Goal: Complete Application Form: Complete application form

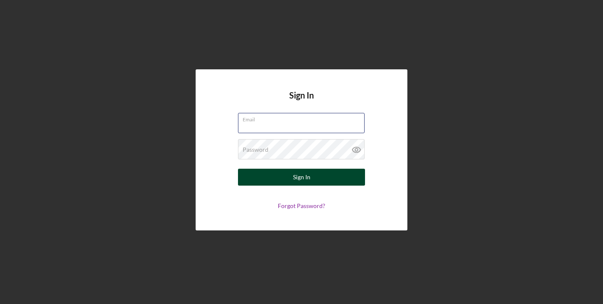
type input "[EMAIL_ADDRESS][DOMAIN_NAME]"
click at [317, 176] on button "Sign In" at bounding box center [301, 177] width 127 height 17
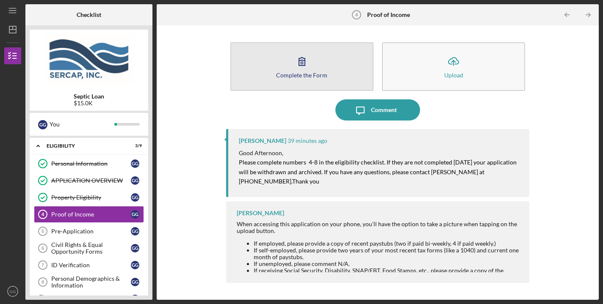
click at [319, 69] on button "Complete the Form Form" at bounding box center [301, 66] width 143 height 49
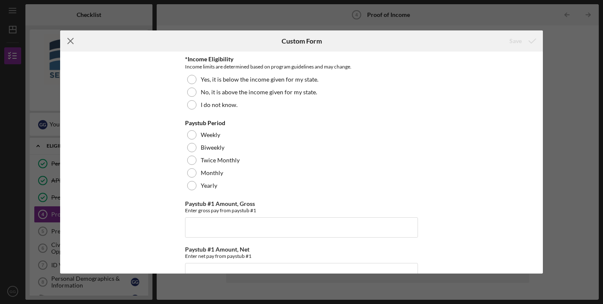
click at [69, 38] on icon "Icon/Menu Close" at bounding box center [70, 40] width 21 height 21
click at [72, 39] on icon "Icon/Menu Close" at bounding box center [70, 40] width 21 height 21
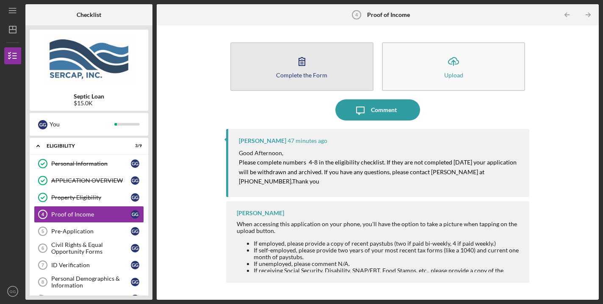
click at [304, 72] on div "Complete the Form" at bounding box center [301, 75] width 51 height 6
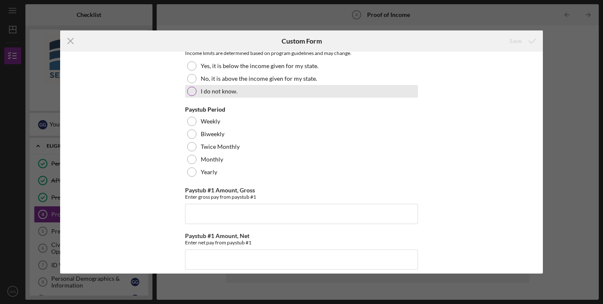
scroll to position [15, 0]
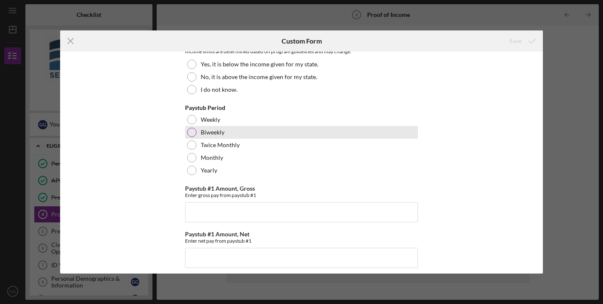
click at [189, 133] on div at bounding box center [191, 132] width 9 height 9
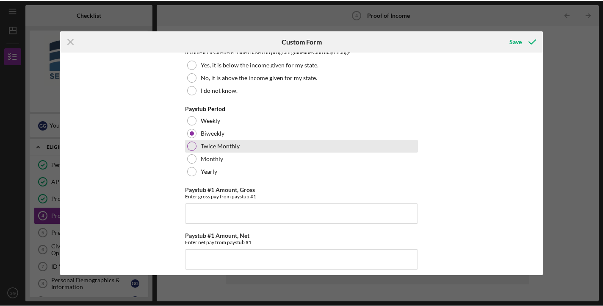
scroll to position [75, 0]
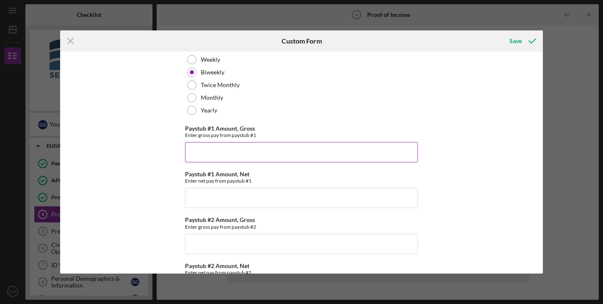
click at [224, 157] on input "Paystub #1 Amount, Gross" at bounding box center [301, 152] width 233 height 20
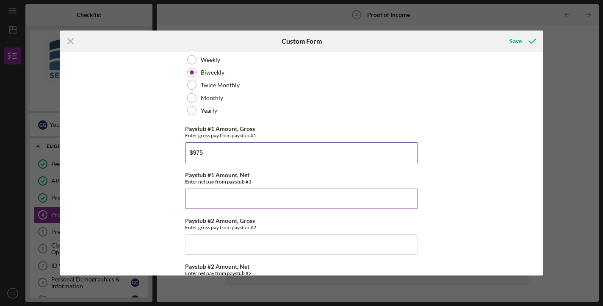
type input "$975"
click at [197, 199] on input "Paystub #1 Amount, Net" at bounding box center [301, 198] width 233 height 20
type input "$835"
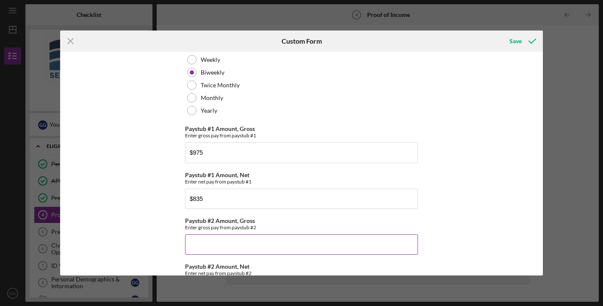
click at [206, 247] on input "Paystub #2 Amount, Gross" at bounding box center [301, 244] width 233 height 20
type input "$1,170"
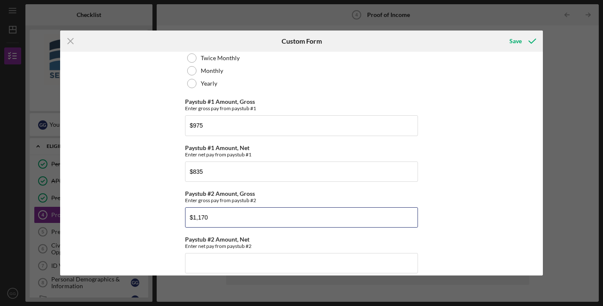
scroll to position [143, 0]
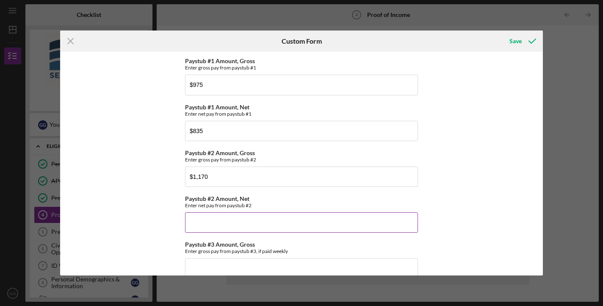
click at [219, 223] on input "Paystub #2 Amount, Net" at bounding box center [301, 222] width 233 height 20
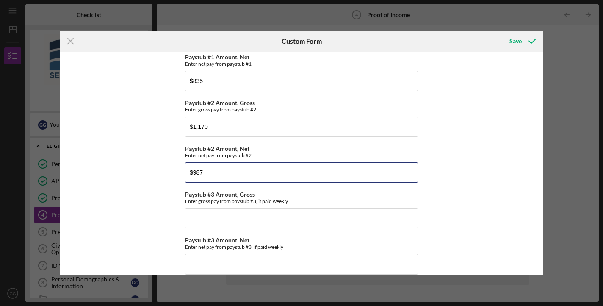
type input "$987"
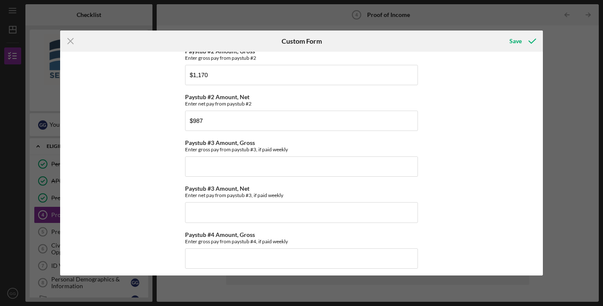
scroll to position [252, 0]
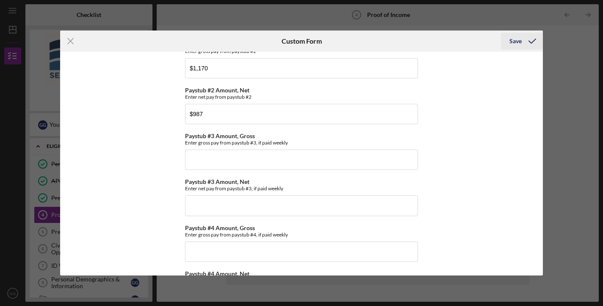
click at [517, 40] on div "Save" at bounding box center [515, 41] width 12 height 17
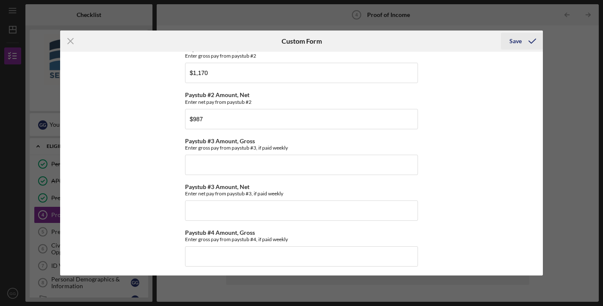
click at [517, 40] on div "Save" at bounding box center [515, 41] width 12 height 17
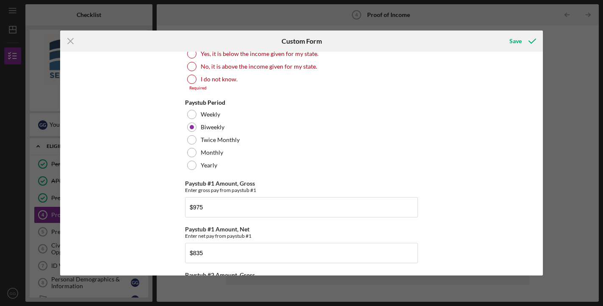
scroll to position [0, 0]
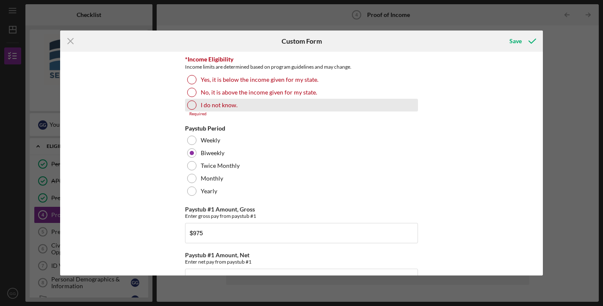
click at [189, 104] on div at bounding box center [191, 104] width 9 height 9
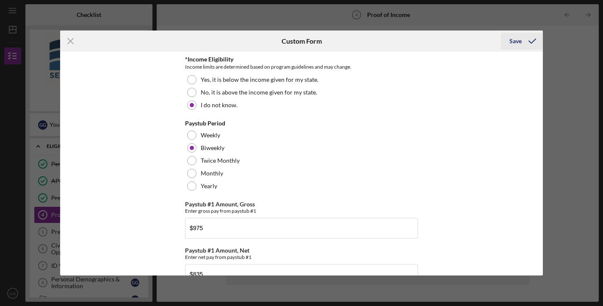
click at [513, 40] on div "Save" at bounding box center [515, 41] width 12 height 17
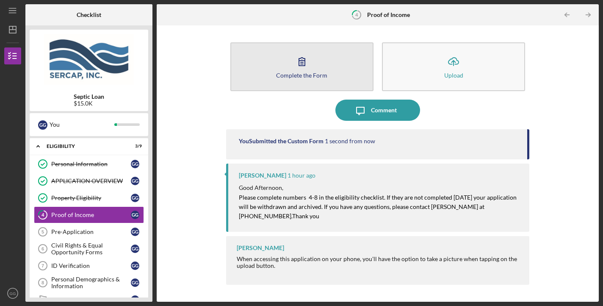
click at [294, 73] on div "Complete the Form" at bounding box center [301, 75] width 51 height 6
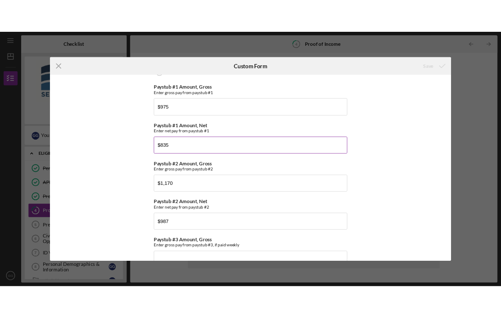
scroll to position [296, 0]
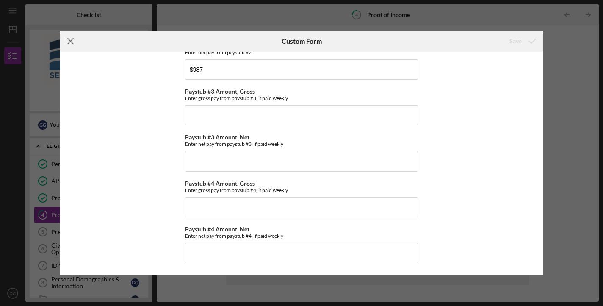
click at [68, 40] on icon "Icon/Menu Close" at bounding box center [70, 40] width 21 height 21
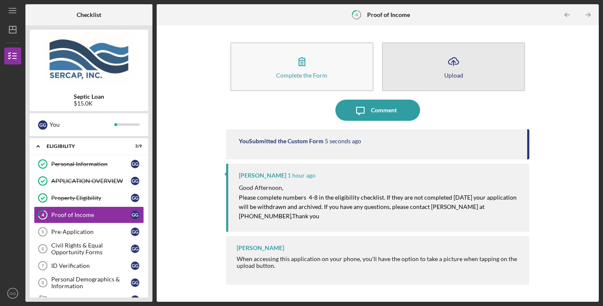
click at [451, 66] on icon "Icon/Upload" at bounding box center [453, 61] width 21 height 21
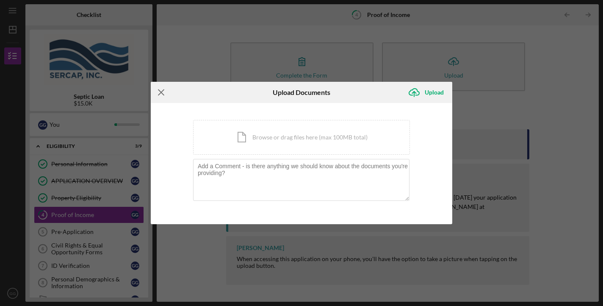
click at [161, 92] on line at bounding box center [161, 93] width 6 height 6
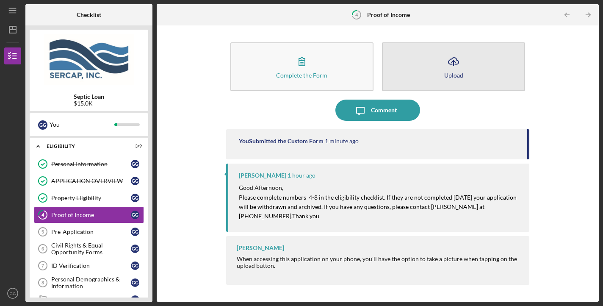
click at [450, 67] on icon "Icon/Upload" at bounding box center [453, 61] width 21 height 21
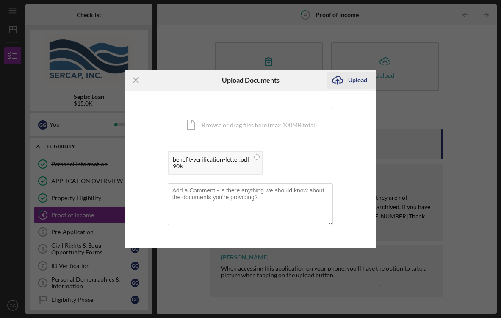
click at [357, 80] on div "Upload" at bounding box center [357, 80] width 19 height 17
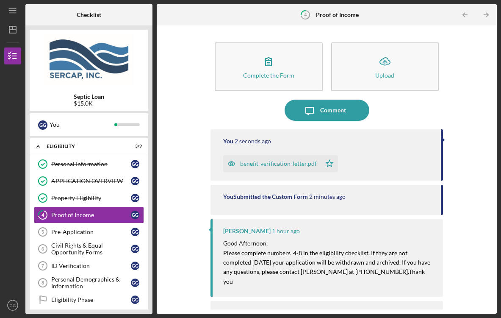
scroll to position [2, 0]
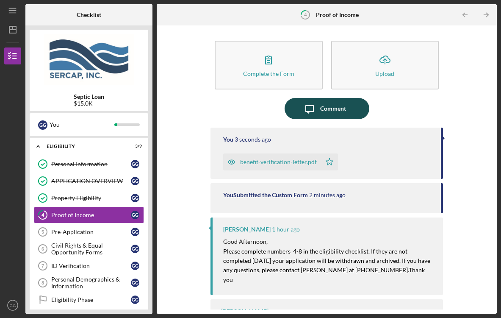
click at [325, 111] on div "Comment" at bounding box center [333, 108] width 26 height 21
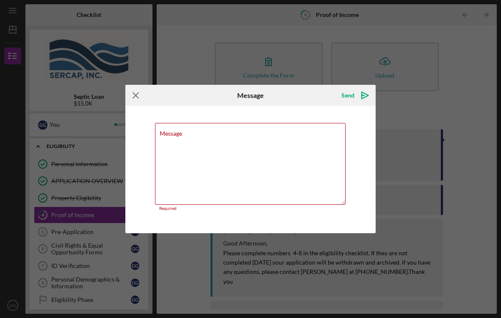
click at [135, 99] on icon "Icon/Menu Close" at bounding box center [135, 95] width 21 height 21
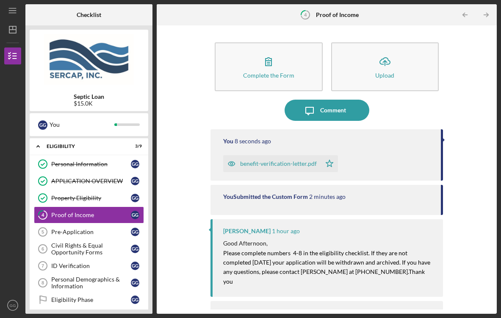
drag, startPoint x: 489, startPoint y: 61, endPoint x: 492, endPoint y: 53, distance: 8.4
click at [492, 53] on div "Complete the Form Form Icon/Upload Upload Icon/Message Comment You 8 seconds ag…" at bounding box center [327, 169] width 332 height 279
click at [321, 112] on div "Comment" at bounding box center [333, 110] width 26 height 21
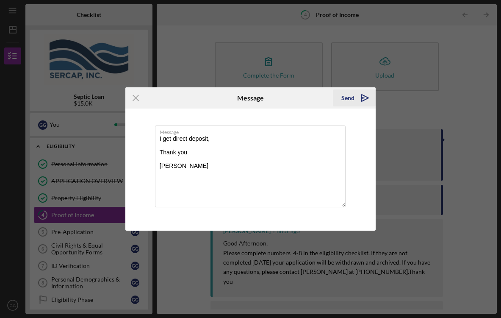
type textarea "I get direct deposit, Thank you Gary Groves"
click at [349, 99] on div "Send" at bounding box center [347, 97] width 13 height 17
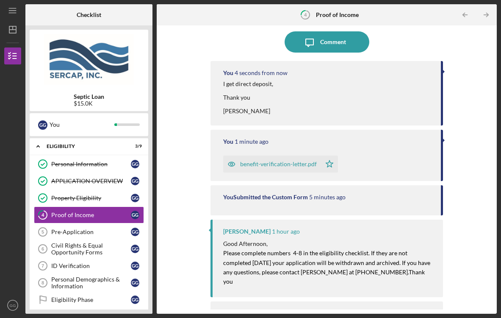
scroll to position [92, 0]
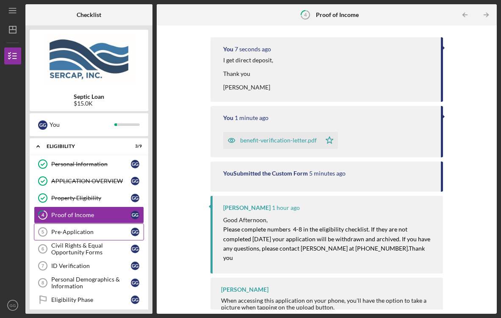
click at [72, 233] on div "Pre-Application" at bounding box center [91, 231] width 80 height 7
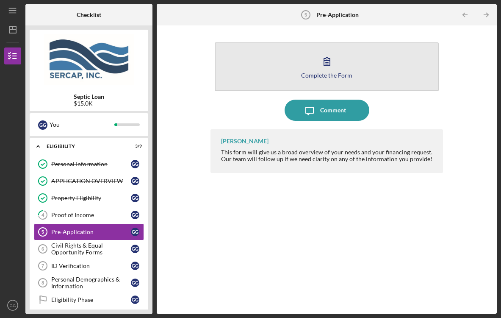
click at [310, 78] on button "Complete the Form Form" at bounding box center [327, 66] width 224 height 49
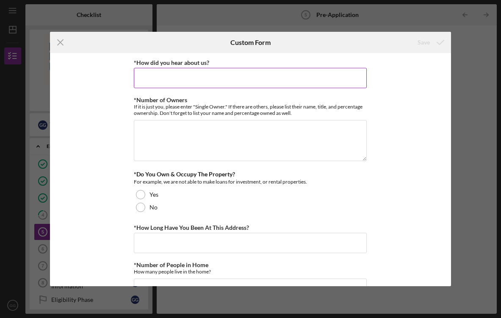
click at [165, 77] on input "*How did you hear about us?" at bounding box center [250, 78] width 233 height 20
type input "The Web"
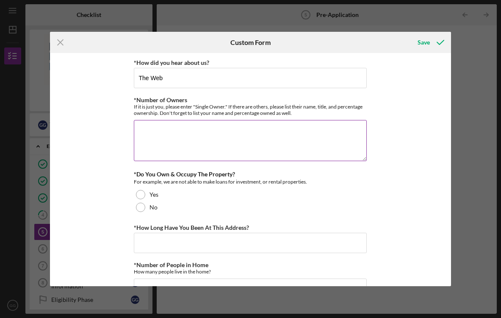
click at [168, 140] on textarea "*Number of Owners" at bounding box center [250, 140] width 233 height 41
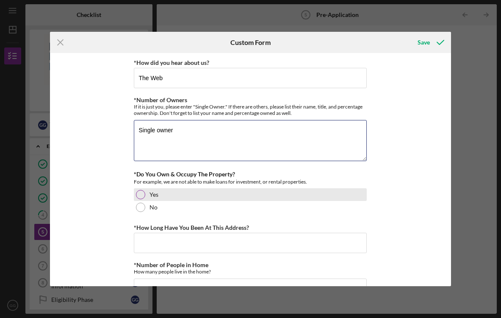
type textarea "Single owner"
click at [138, 192] on div at bounding box center [140, 194] width 9 height 9
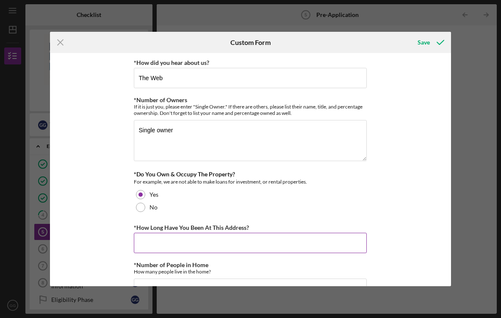
scroll to position [60, 0]
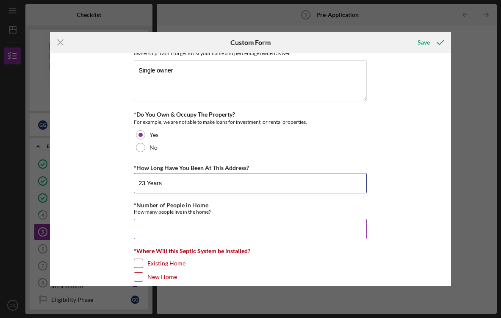
type input "23 Years"
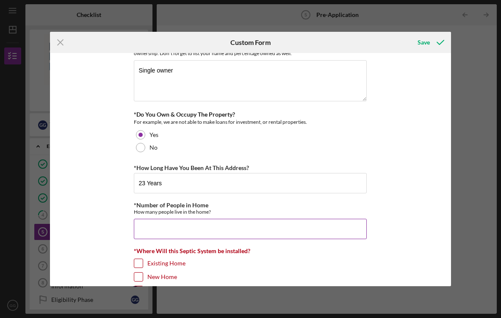
click at [157, 225] on input "*Number of People in Home" at bounding box center [250, 229] width 233 height 20
type input "2"
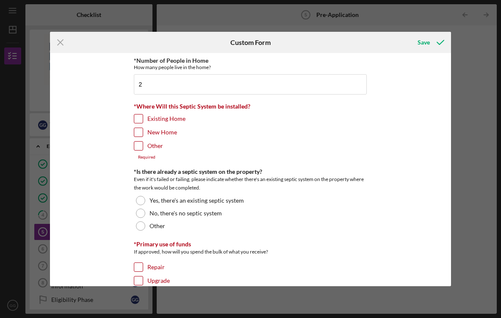
scroll to position [206, 0]
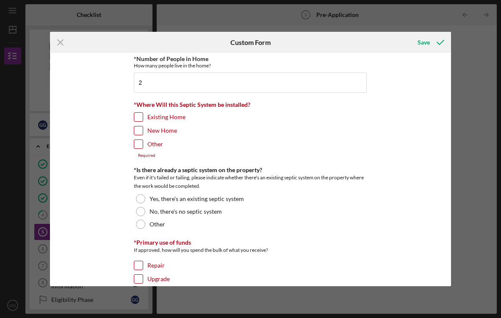
click at [136, 116] on input "Existing Home" at bounding box center [138, 117] width 8 height 8
checkbox input "true"
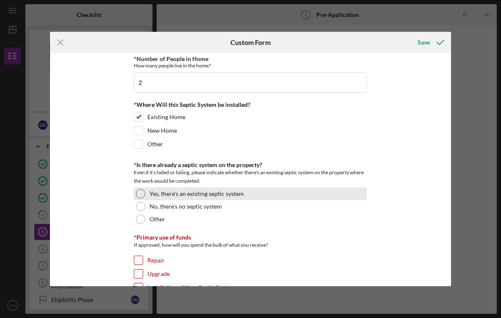
click at [140, 194] on div at bounding box center [140, 193] width 9 height 9
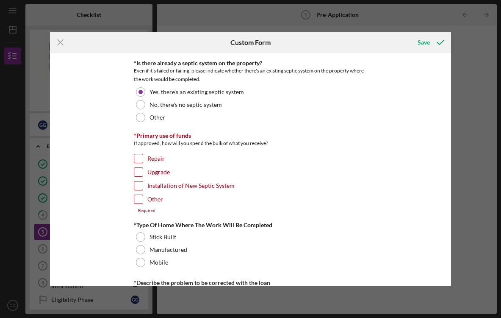
scroll to position [313, 0]
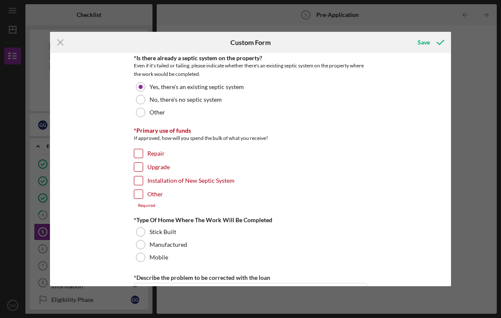
click at [138, 181] on input "Installation of New Septic System" at bounding box center [138, 180] width 8 height 8
checkbox input "true"
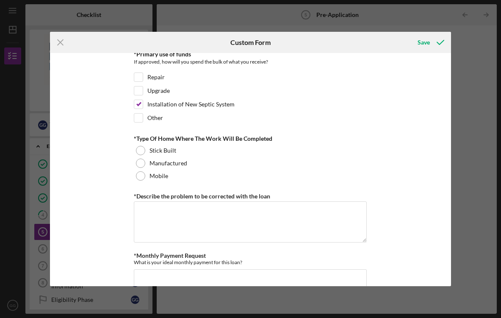
scroll to position [375, 0]
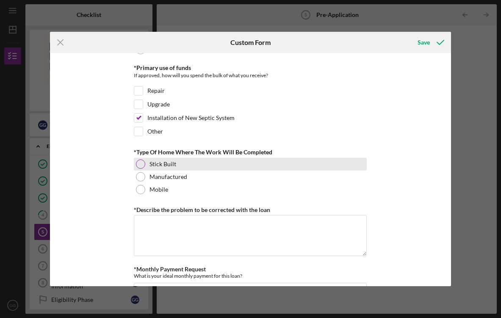
click at [141, 162] on div at bounding box center [140, 163] width 9 height 9
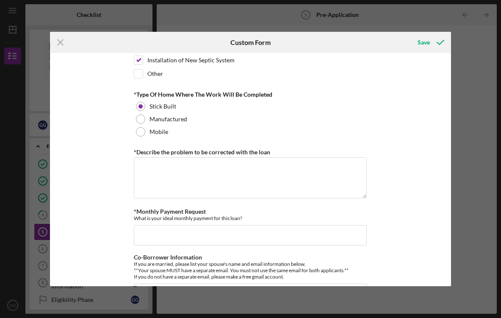
scroll to position [436, 0]
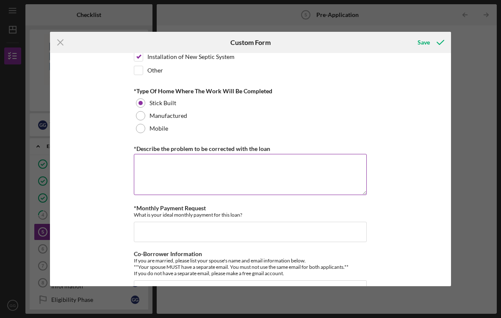
click at [180, 163] on textarea "*Describe the problem to be corrected with the loan" at bounding box center [250, 174] width 233 height 41
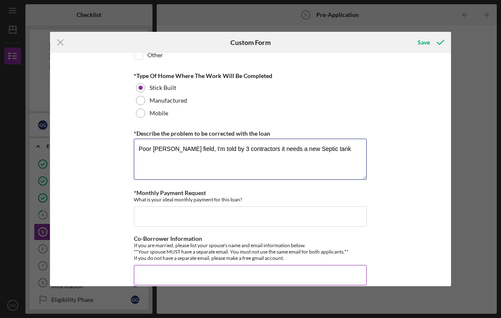
scroll to position [483, 0]
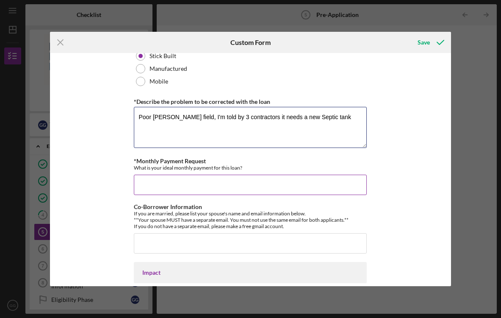
type textarea "Poor leach field, I'm told by 3 contractors it needs a new Septic tank"
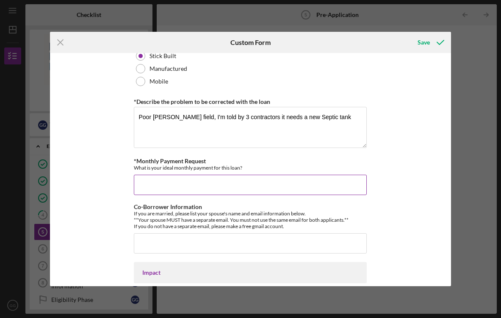
click at [165, 185] on input "*Monthly Payment Request" at bounding box center [250, 184] width 233 height 20
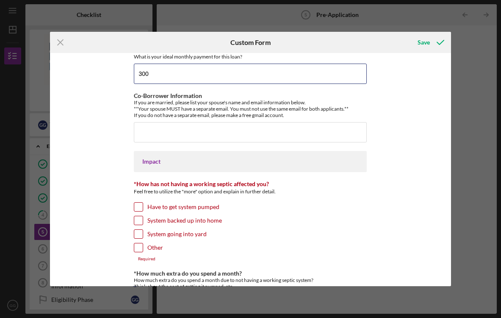
scroll to position [653, 0]
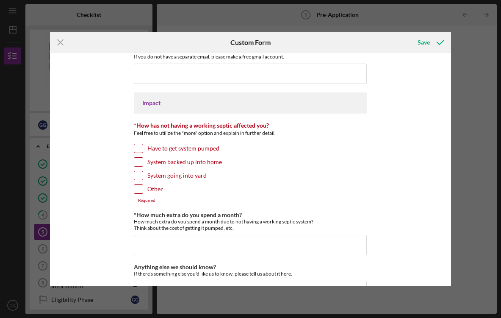
type input "300"
click at [139, 175] on input "System going into yard" at bounding box center [138, 175] width 8 height 8
checkbox input "true"
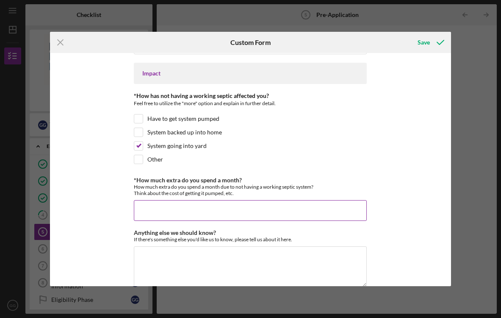
scroll to position [696, 0]
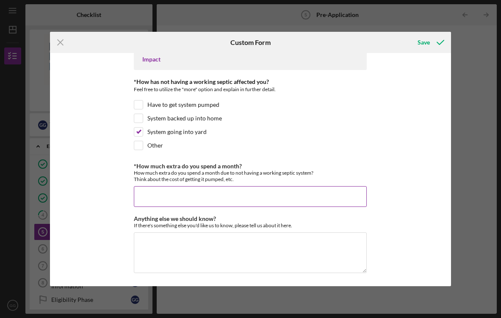
click at [171, 195] on input "*How much extra do you spend a month?" at bounding box center [250, 196] width 233 height 20
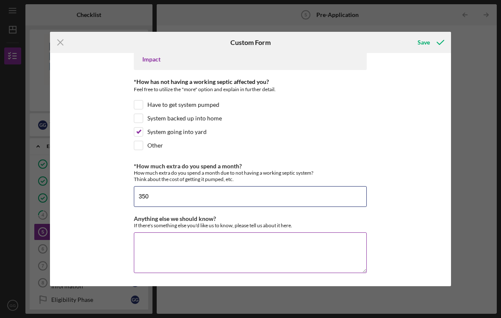
type input "350"
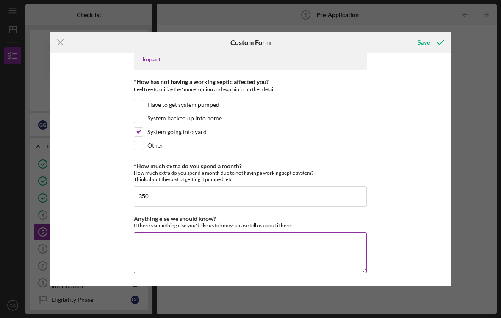
click at [175, 243] on textarea "Anything else we should know?" at bounding box center [250, 252] width 233 height 41
click at [187, 242] on textarea "We need pumping every month to prevent run off" at bounding box center [250, 252] width 233 height 41
type textarea "We need pumping about every month to prevent run off"
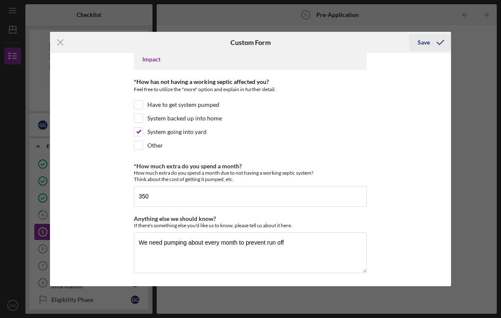
click at [425, 41] on div "Save" at bounding box center [424, 42] width 12 height 17
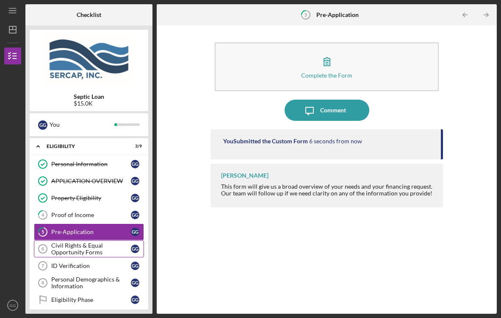
click at [100, 249] on div "Civil Rights & Equal Opportunity Forms" at bounding box center [91, 249] width 80 height 14
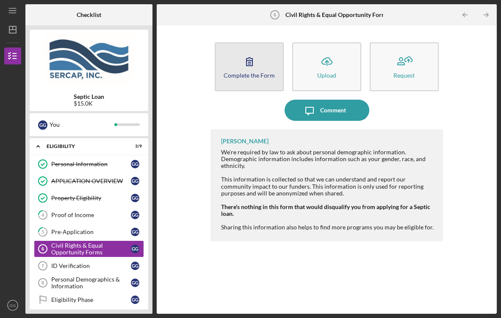
click at [256, 65] on icon "button" at bounding box center [249, 61] width 21 height 21
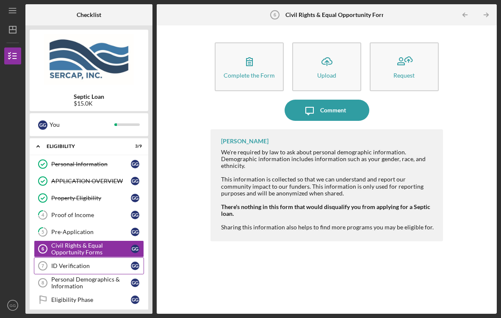
click at [88, 267] on div "ID Verification" at bounding box center [91, 265] width 80 height 7
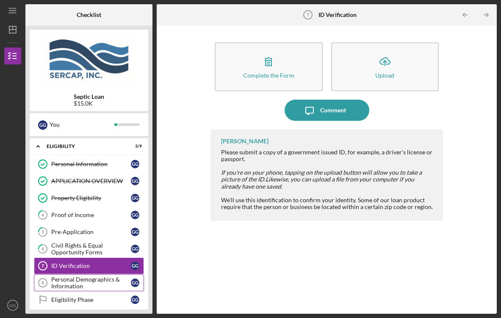
click at [104, 279] on div "Personal Demographics & Information" at bounding box center [91, 283] width 80 height 14
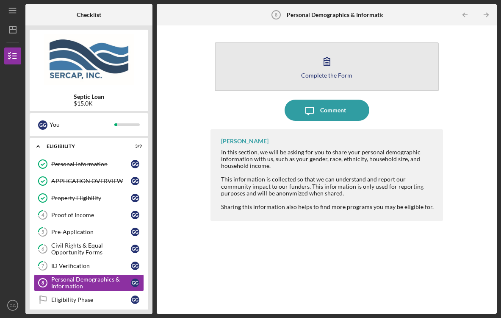
click at [325, 65] on icon "button" at bounding box center [326, 61] width 21 height 21
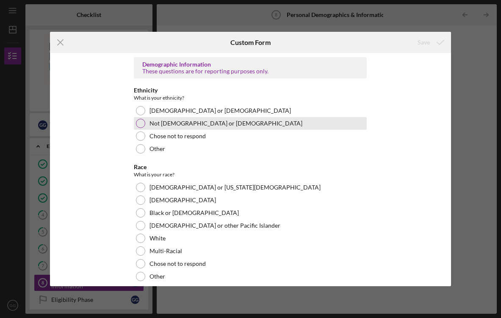
click at [141, 124] on div at bounding box center [140, 123] width 9 height 9
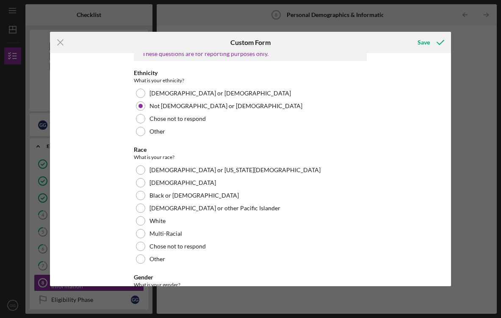
scroll to position [70, 0]
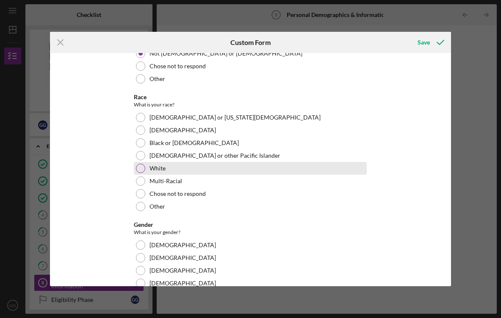
click at [141, 168] on div at bounding box center [140, 167] width 9 height 9
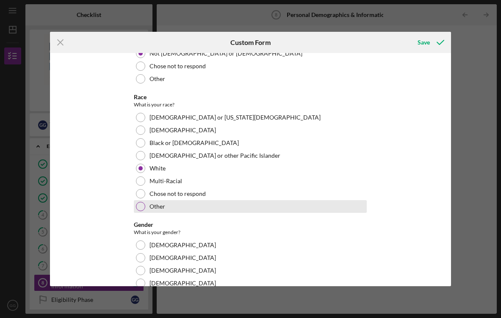
scroll to position [184, 0]
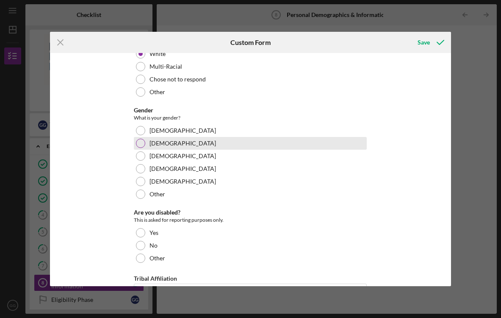
click at [140, 144] on div at bounding box center [140, 142] width 9 height 9
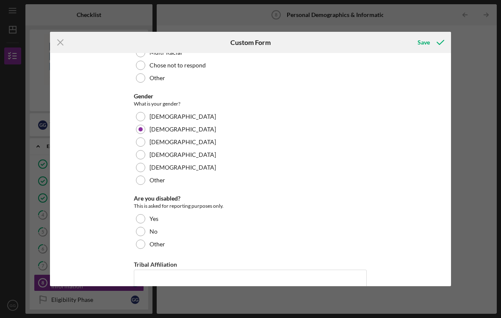
scroll to position [222, 0]
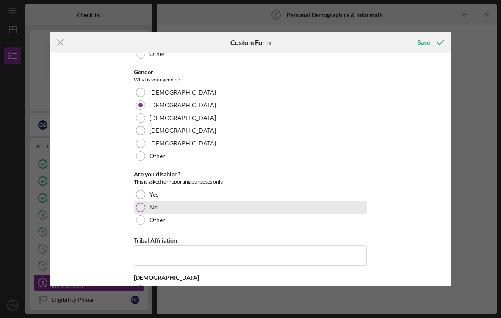
click at [141, 206] on div at bounding box center [140, 206] width 9 height 9
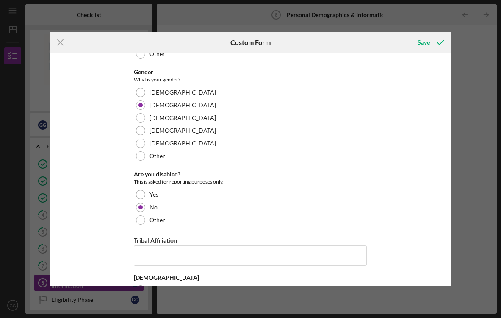
scroll to position [257, 0]
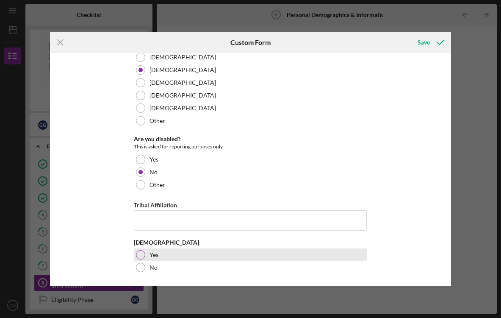
click at [140, 253] on div at bounding box center [140, 254] width 9 height 9
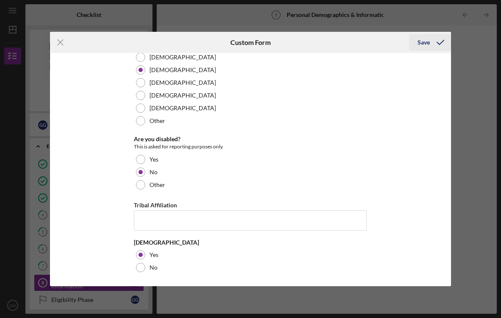
click at [425, 45] on div "Save" at bounding box center [424, 42] width 12 height 17
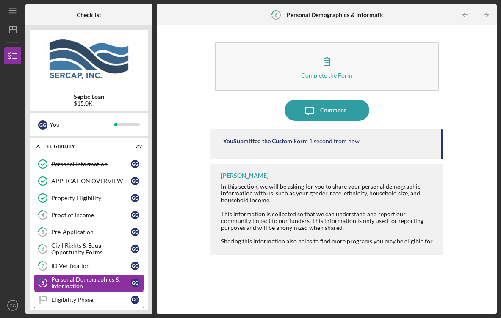
click at [61, 296] on div "Eligibility Phase" at bounding box center [91, 299] width 80 height 7
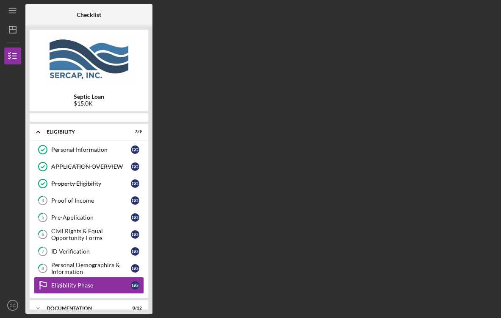
scroll to position [69, 0]
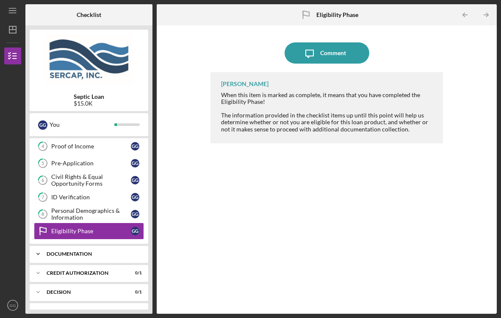
click at [94, 253] on div "Documentation" at bounding box center [92, 253] width 91 height 5
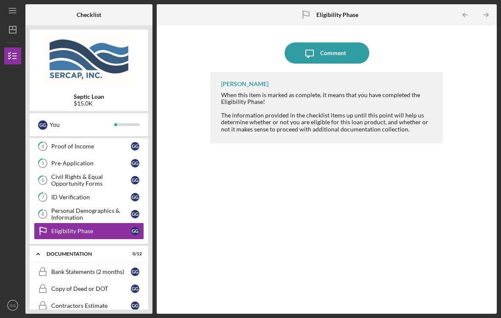
drag, startPoint x: 151, startPoint y: 177, endPoint x: 152, endPoint y: 185, distance: 8.5
click at [152, 185] on div "Septic Loan $15.0K G G You Icon/Expander Eligibility 3 / 9 Personal Information…" at bounding box center [88, 169] width 127 height 288
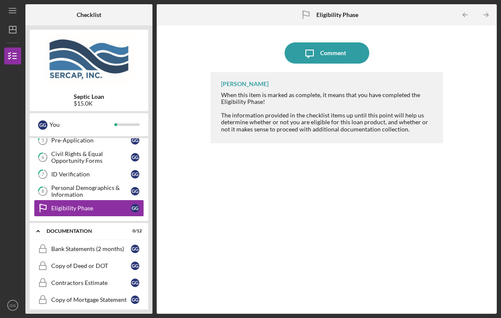
scroll to position [132, 0]
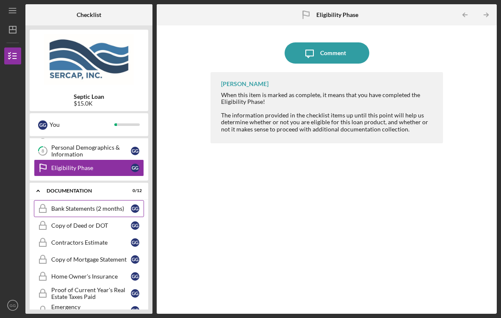
click at [83, 209] on div "Bank Statements (2 months)" at bounding box center [91, 208] width 80 height 7
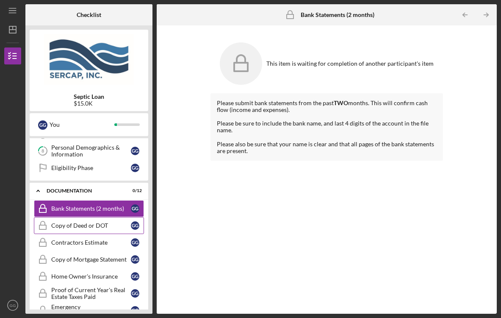
click at [95, 225] on div "Copy of Deed or DOT" at bounding box center [91, 225] width 80 height 7
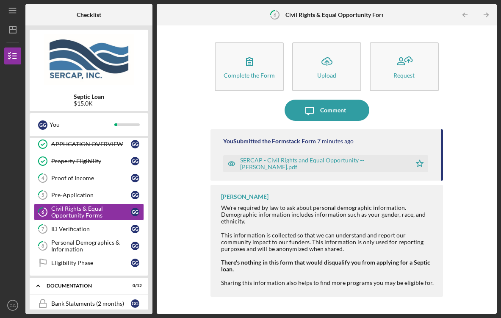
scroll to position [25, 0]
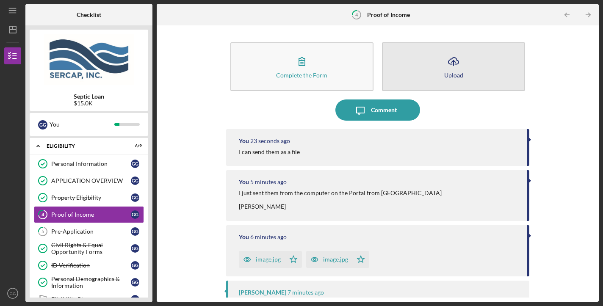
click at [454, 74] on div "Upload" at bounding box center [453, 75] width 19 height 6
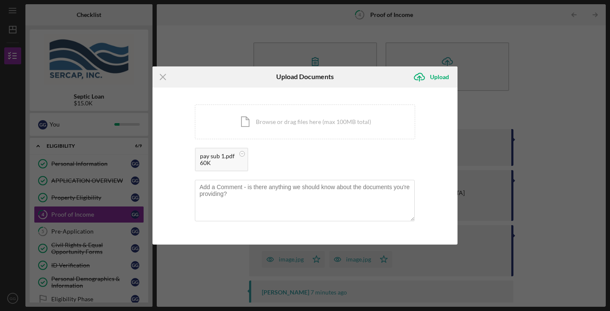
drag, startPoint x: 252, startPoint y: 75, endPoint x: 251, endPoint y: 38, distance: 36.4
click at [251, 38] on div "Icon/Menu Close Upload Documents Icon/Upload Upload You're uploading documents …" at bounding box center [305, 155] width 610 height 311
drag, startPoint x: 203, startPoint y: 83, endPoint x: 205, endPoint y: 75, distance: 8.4
click at [205, 75] on div "Icon/Menu Close" at bounding box center [203, 76] width 102 height 21
click at [440, 77] on div "Upload" at bounding box center [439, 77] width 19 height 17
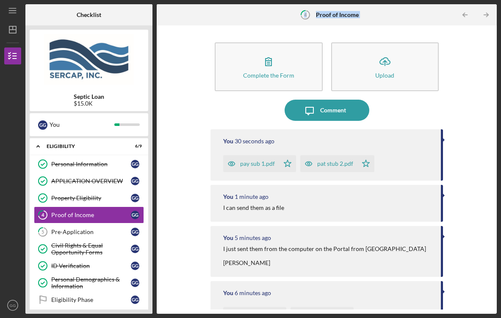
drag, startPoint x: 189, startPoint y: 19, endPoint x: 183, endPoint y: 55, distance: 35.6
click at [183, 55] on div "4 Proof of Income Icon/Table Pagination Arrow Icon/Table Pagination Arrow Compl…" at bounding box center [327, 158] width 340 height 309
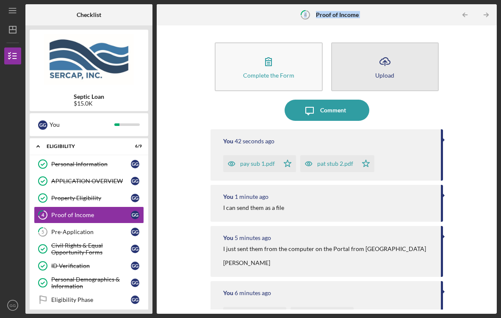
click at [386, 66] on icon "Icon/Upload" at bounding box center [384, 61] width 21 height 21
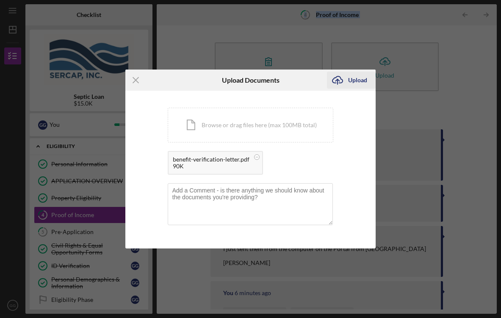
click at [360, 79] on div "Upload" at bounding box center [357, 80] width 19 height 17
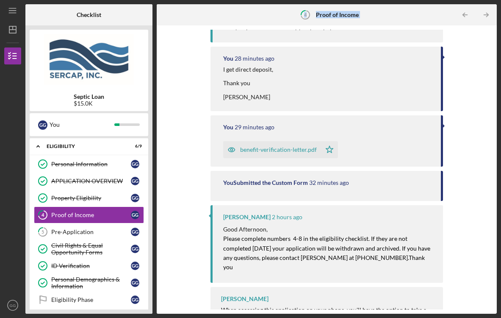
scroll to position [563, 0]
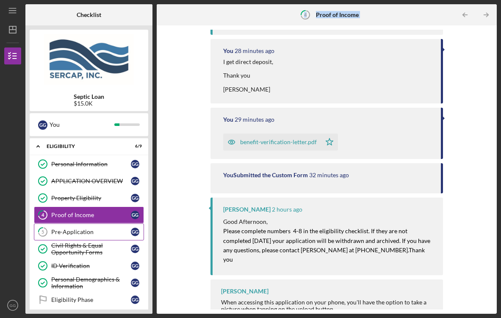
click at [82, 231] on div "Pre-Application" at bounding box center [91, 231] width 80 height 7
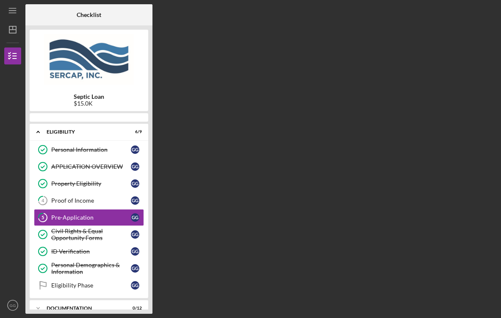
scroll to position [1, 0]
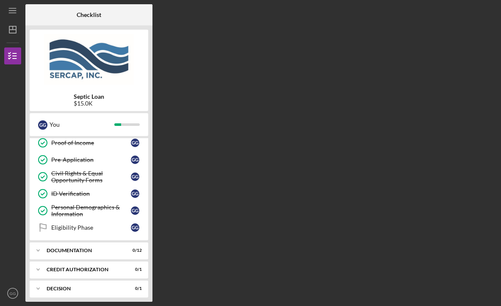
scroll to position [130, 0]
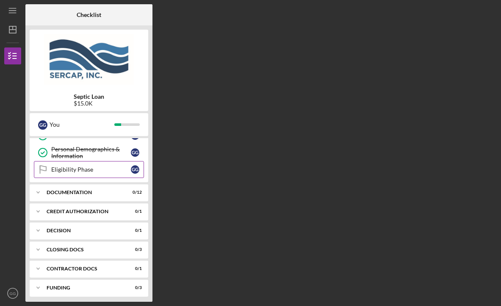
click at [78, 167] on div "Eligibility Phase" at bounding box center [91, 169] width 80 height 7
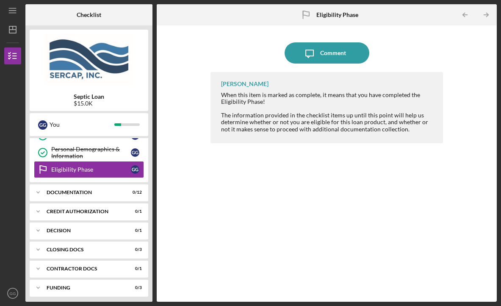
click at [191, 187] on div "Icon/Message Comment Erica Jenkins When this item is marked as complete, it mea…" at bounding box center [327, 164] width 332 height 268
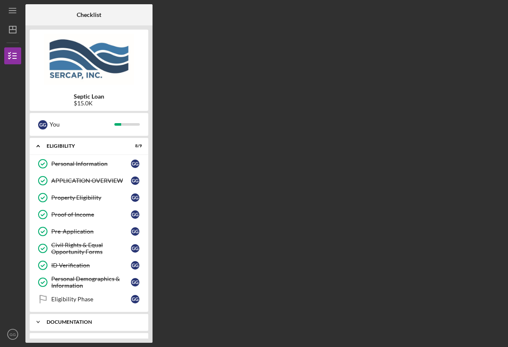
click at [73, 305] on div "Documentation" at bounding box center [92, 322] width 91 height 5
drag, startPoint x: 148, startPoint y: 188, endPoint x: 148, endPoint y: 221, distance: 33.0
click at [148, 221] on div "Personal Information Personal Information G G APPLICATION OVERVIEW APPLICATION …" at bounding box center [89, 233] width 119 height 157
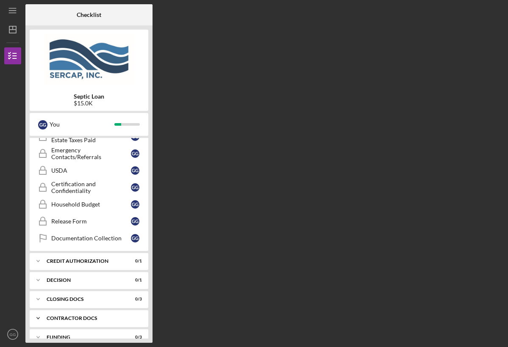
scroll to position [275, 0]
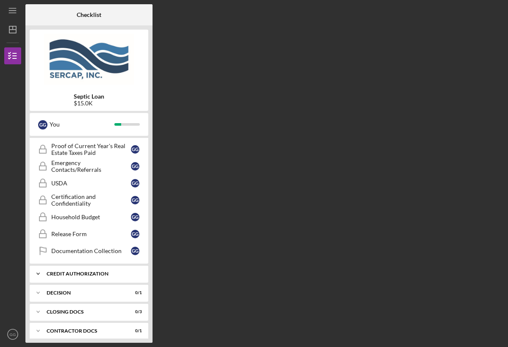
click at [89, 275] on div "CREDIT AUTHORIZATION" at bounding box center [92, 273] width 91 height 5
click at [84, 291] on div "Credit Authorization" at bounding box center [91, 291] width 80 height 7
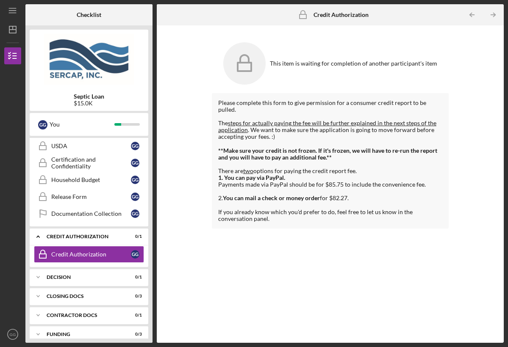
scroll to position [321, 0]
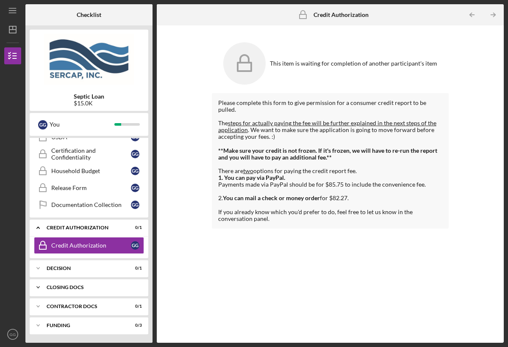
click at [58, 286] on div "CLOSING DOCS" at bounding box center [92, 287] width 91 height 5
click at [58, 268] on div "Decision" at bounding box center [92, 268] width 91 height 5
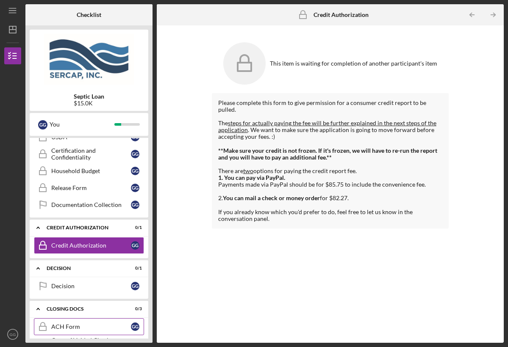
click at [68, 305] on div "ACH Form" at bounding box center [91, 327] width 80 height 7
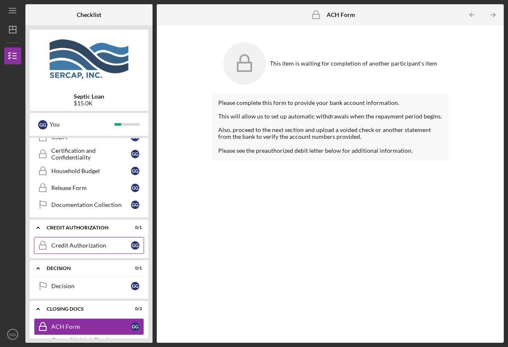
click at [82, 246] on div "Credit Authorization" at bounding box center [91, 245] width 80 height 7
